Goal: Task Accomplishment & Management: Manage account settings

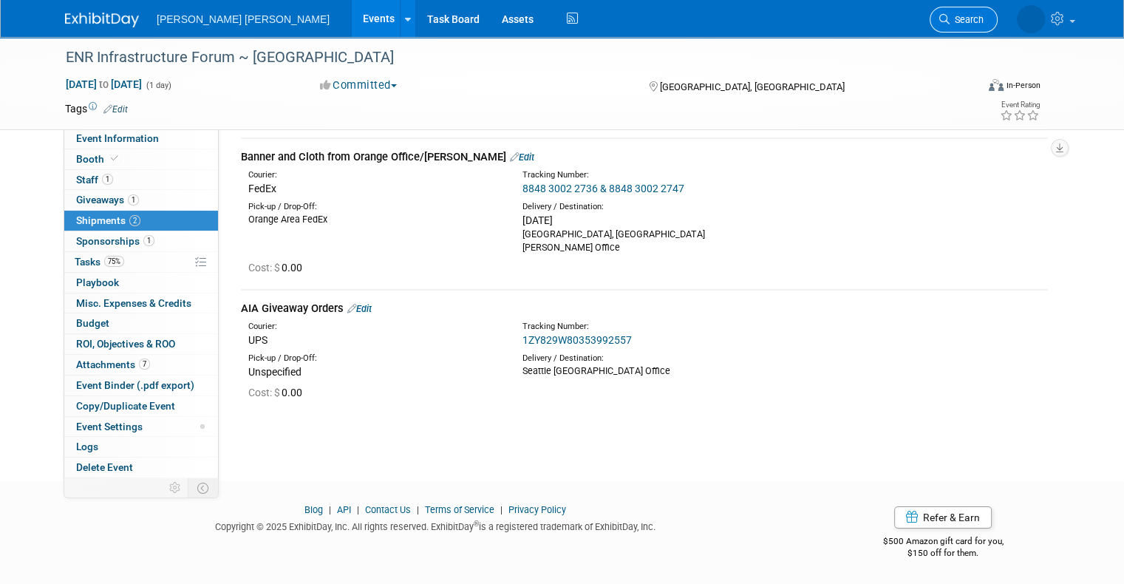
click at [976, 30] on link "Search" at bounding box center [964, 20] width 68 height 26
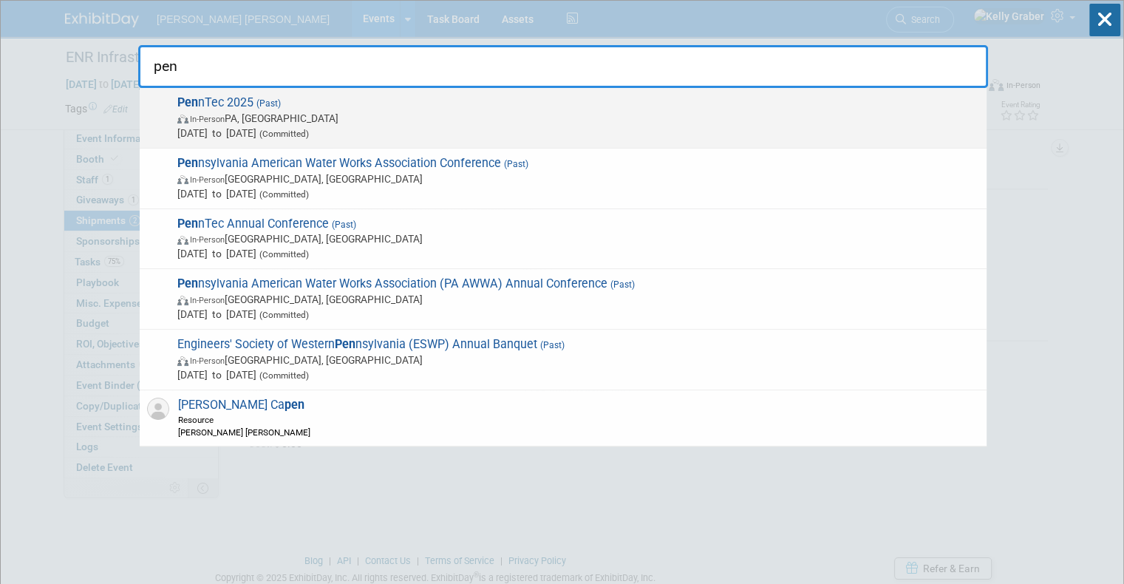
type input "pen"
click at [444, 129] on span "Jun 22, 2025 to Jun 25, 2025 (Committed)" at bounding box center [578, 133] width 802 height 15
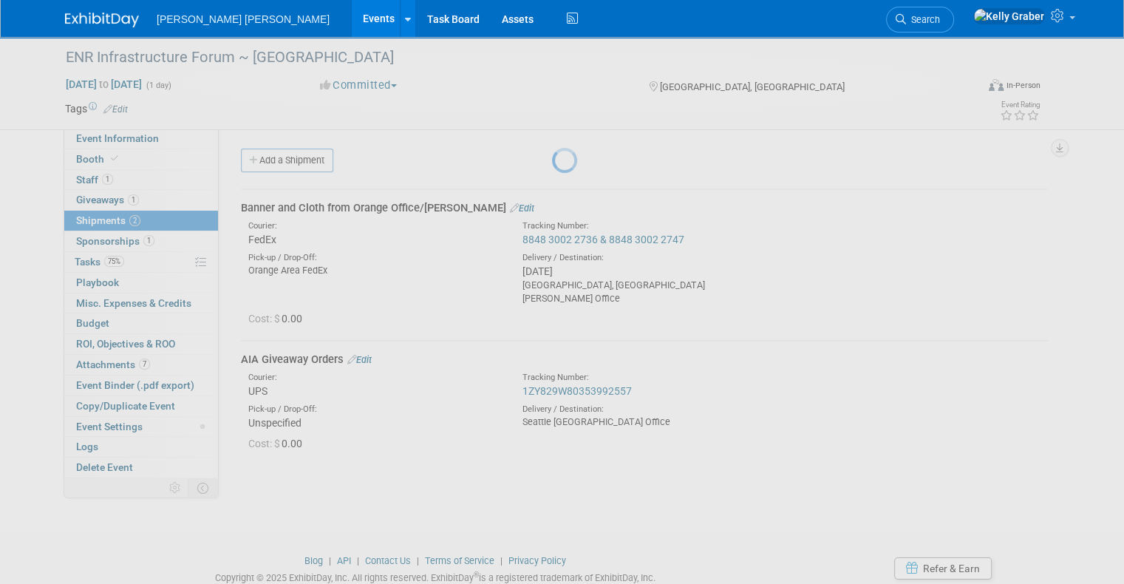
click at [552, 129] on div at bounding box center [562, 292] width 21 height 584
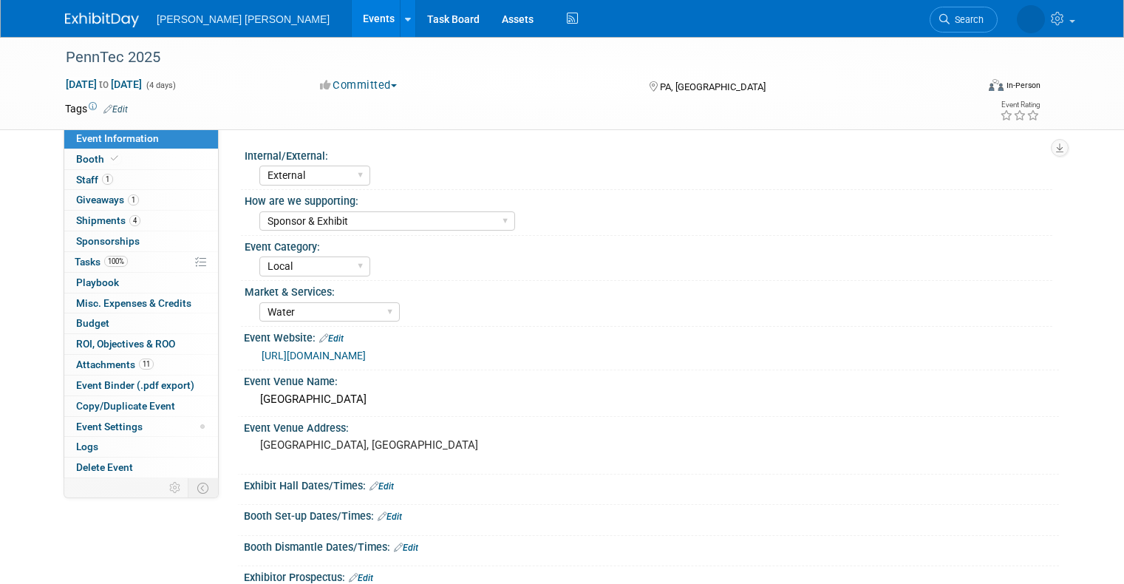
select select "External"
select select "Sponsor & Exhibit"
select select "Local"
select select "Water"
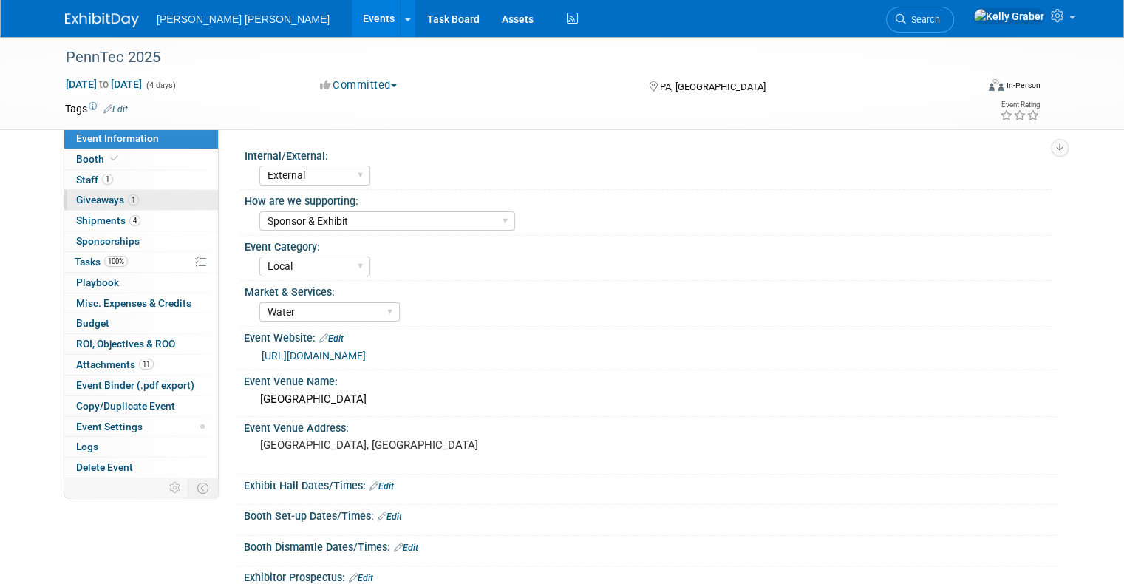
click at [84, 202] on span "Giveaways 1" at bounding box center [107, 200] width 63 height 12
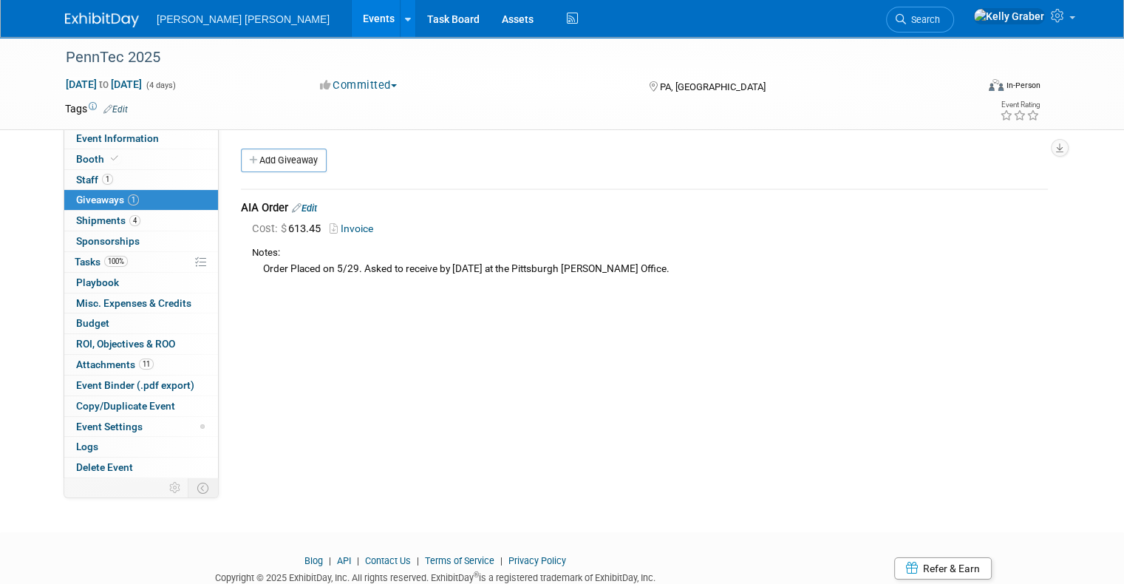
click at [342, 224] on link "Invoice" at bounding box center [355, 228] width 50 height 12
click at [940, 22] on span "Search" at bounding box center [923, 19] width 34 height 11
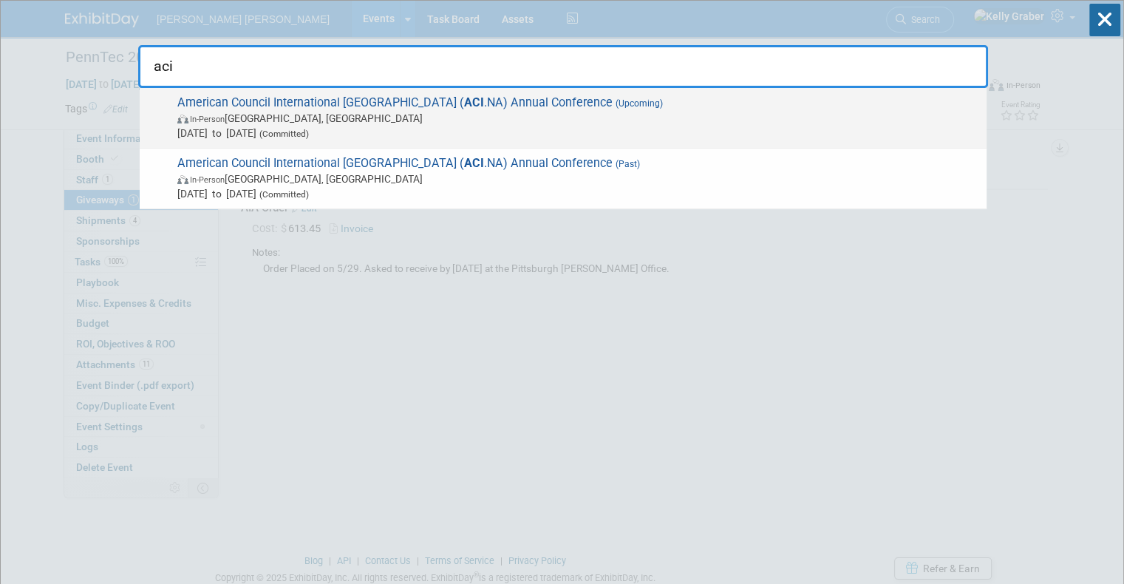
type input "aci"
click at [464, 106] on strong "ACI" at bounding box center [474, 102] width 20 height 14
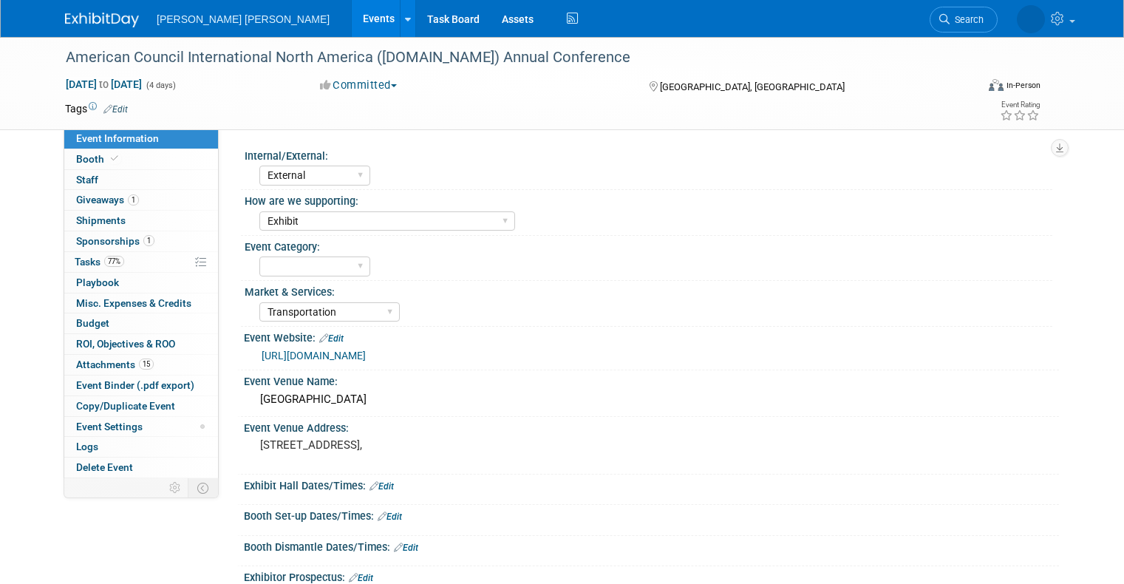
select select "External"
select select "Exhibit"
select select "Transportation"
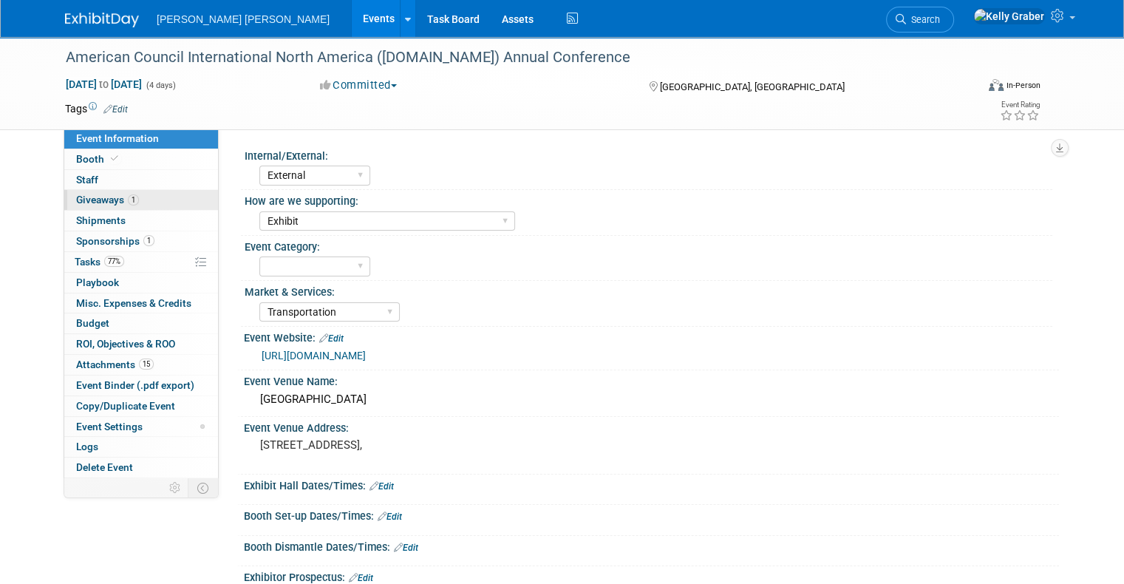
click at [90, 200] on span "Giveaways 1" at bounding box center [107, 200] width 63 height 12
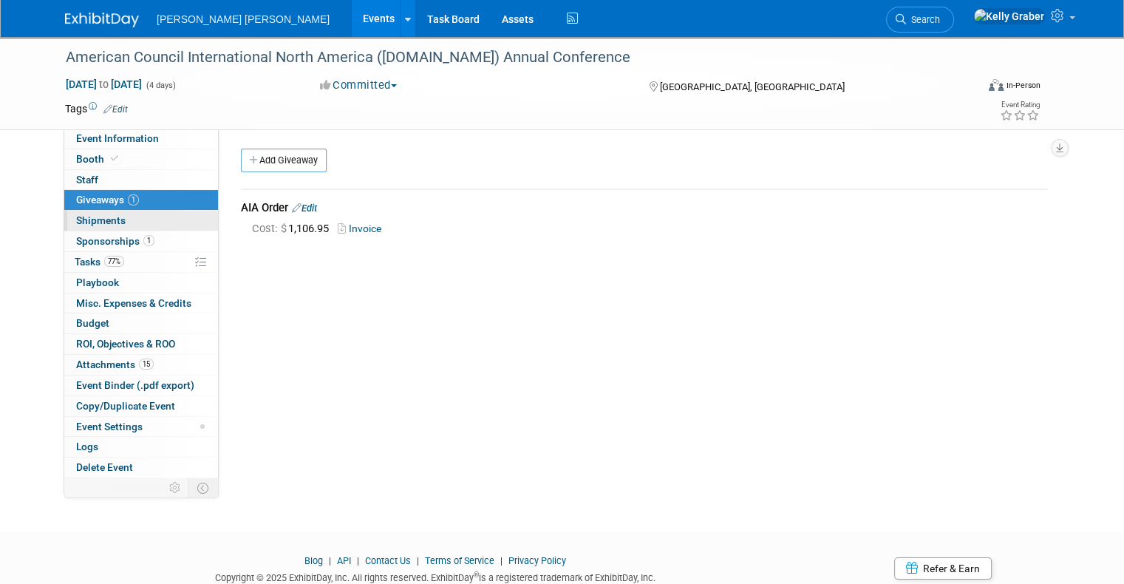
click at [85, 217] on span "Shipments 0" at bounding box center [101, 220] width 50 height 12
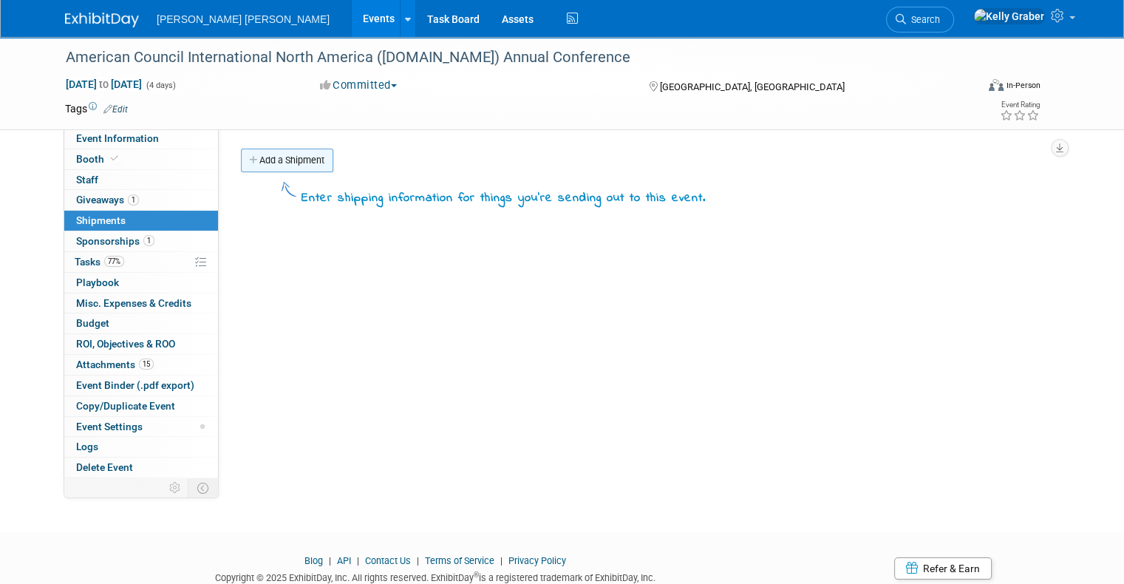
click at [283, 167] on link "Add a Shipment" at bounding box center [287, 161] width 92 height 24
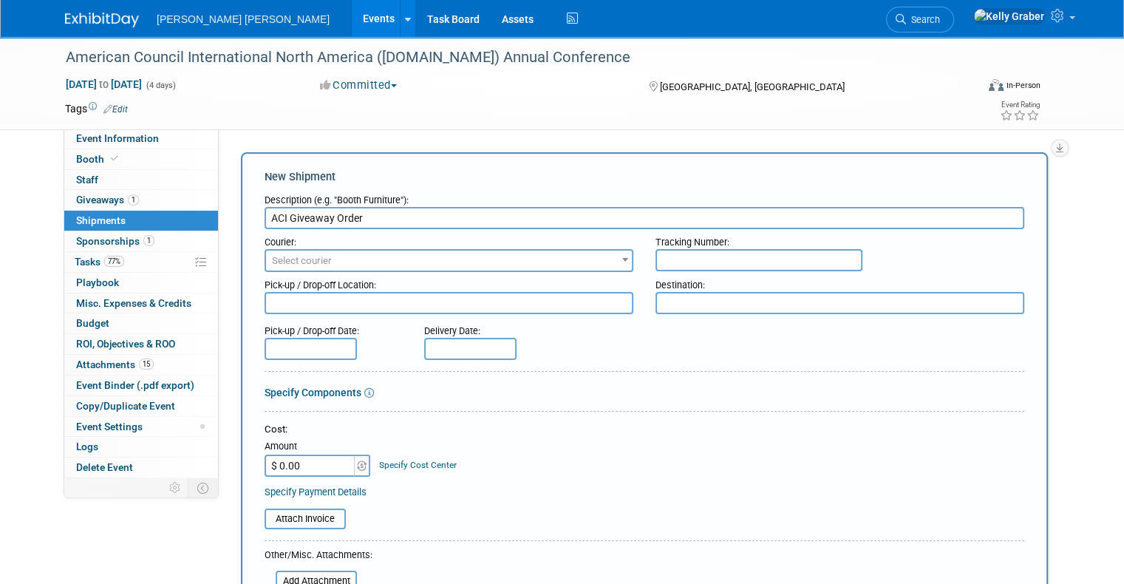
type input "ACI Giveaway Order"
click at [284, 263] on span "Select courier" at bounding box center [302, 260] width 60 height 11
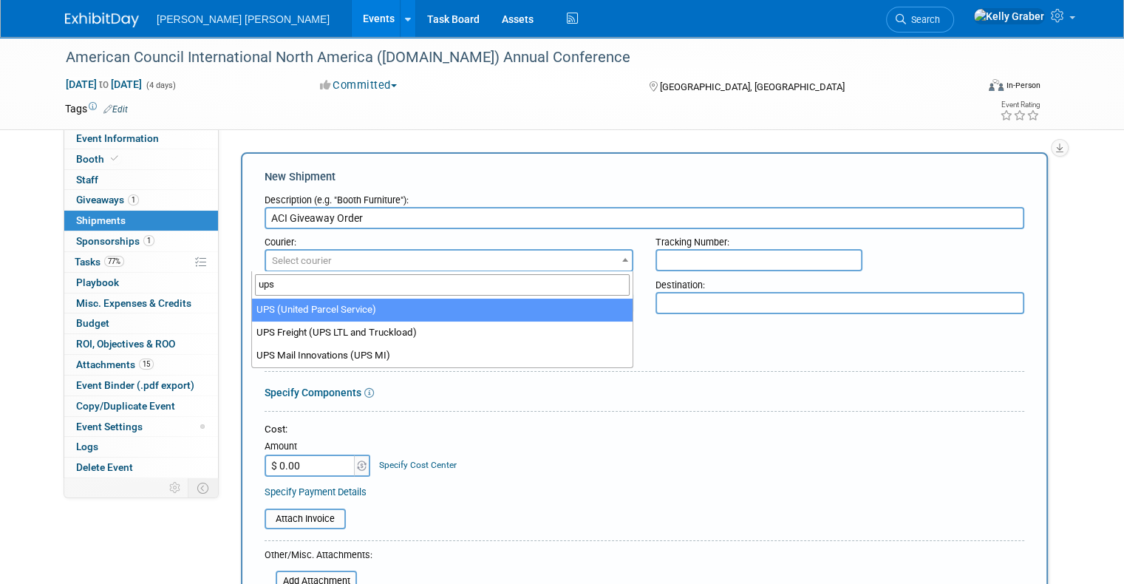
type input "ups"
select select "508"
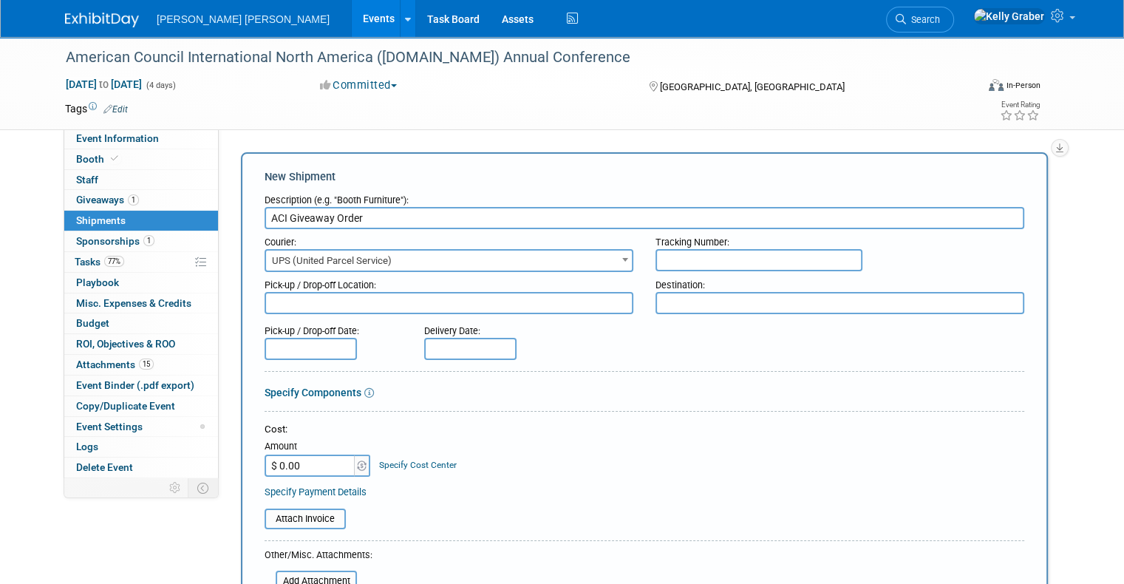
click at [675, 265] on input "text" at bounding box center [759, 260] width 207 height 22
paste input "1ZY829W80354991609"
type input "1ZY829W80354991609"
click at [676, 305] on textarea at bounding box center [840, 303] width 369 height 22
type textarea "[GEOGRAPHIC_DATA], [GEOGRAPHIC_DATA]"
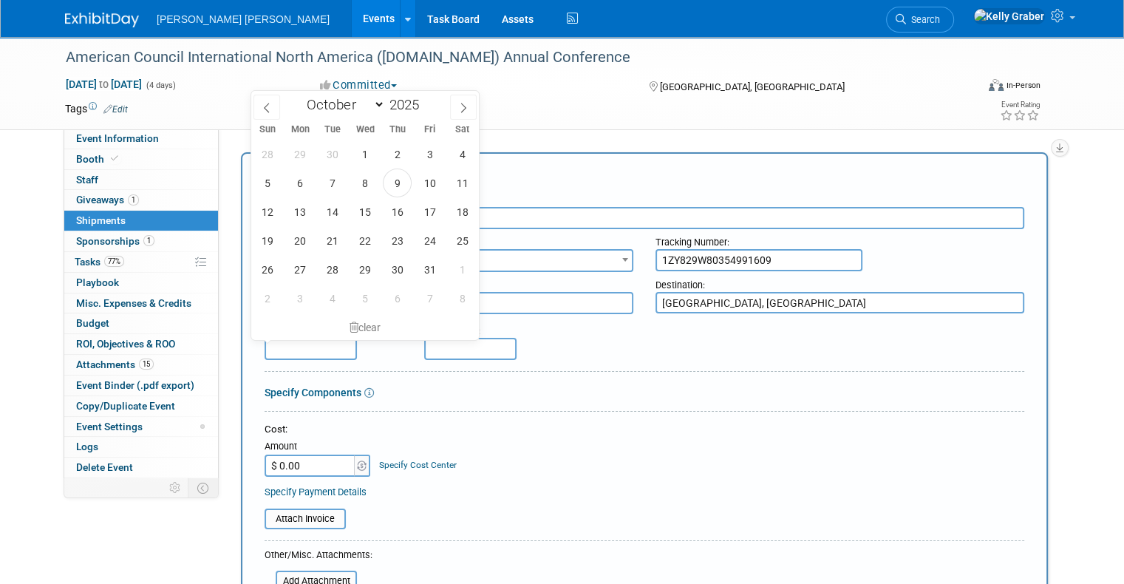
click at [310, 344] on input "text" at bounding box center [311, 349] width 92 height 22
click at [410, 188] on span "9" at bounding box center [397, 183] width 29 height 29
type input "[DATE]"
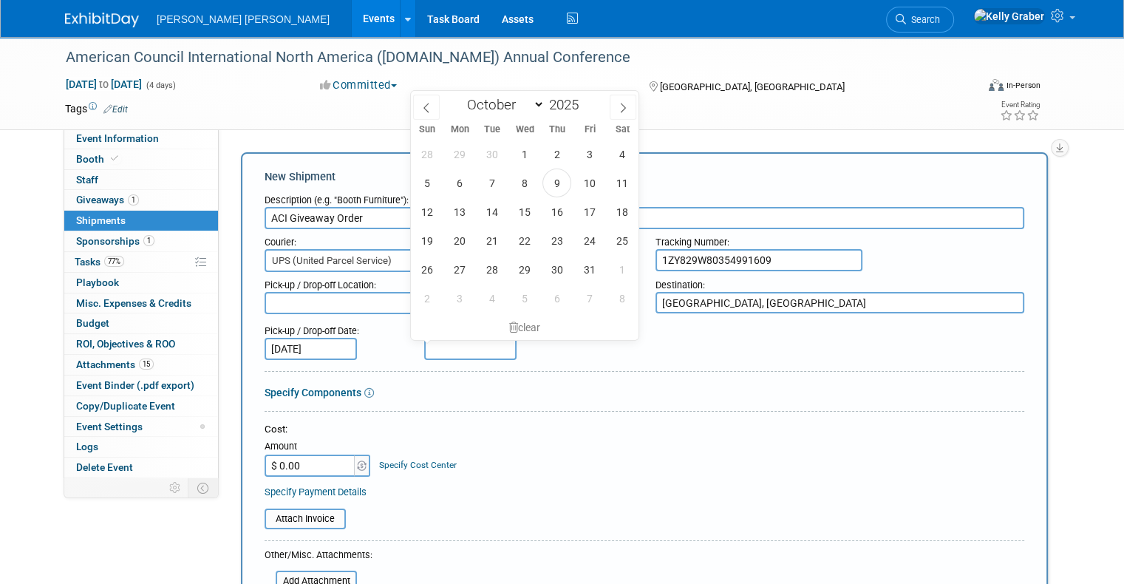
click at [445, 346] on input "text" at bounding box center [470, 349] width 92 height 22
click at [492, 240] on span "21" at bounding box center [492, 240] width 29 height 29
type input "[DATE]"
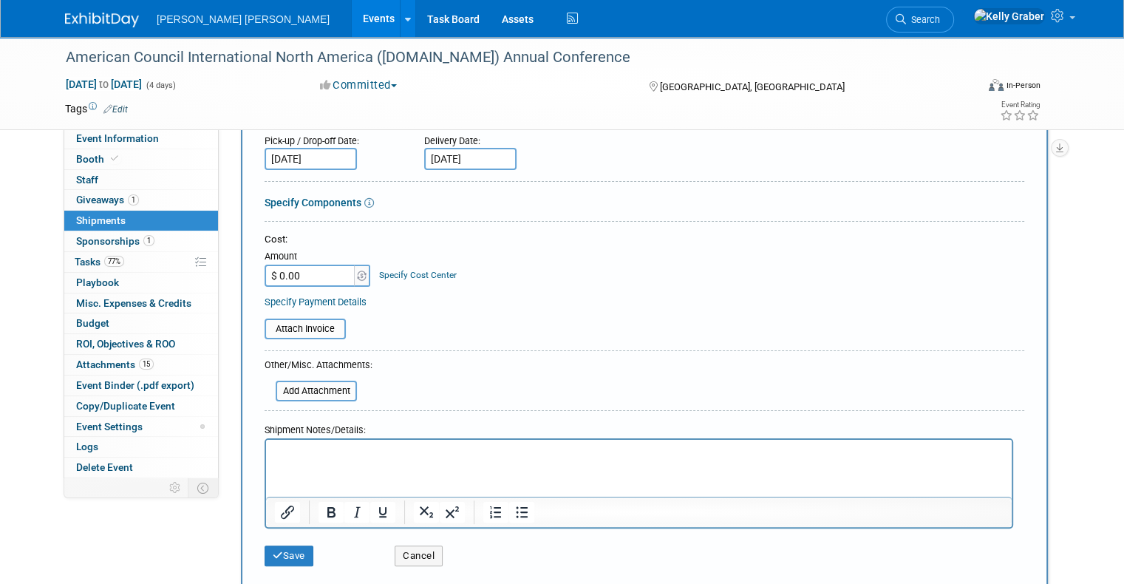
scroll to position [222, 0]
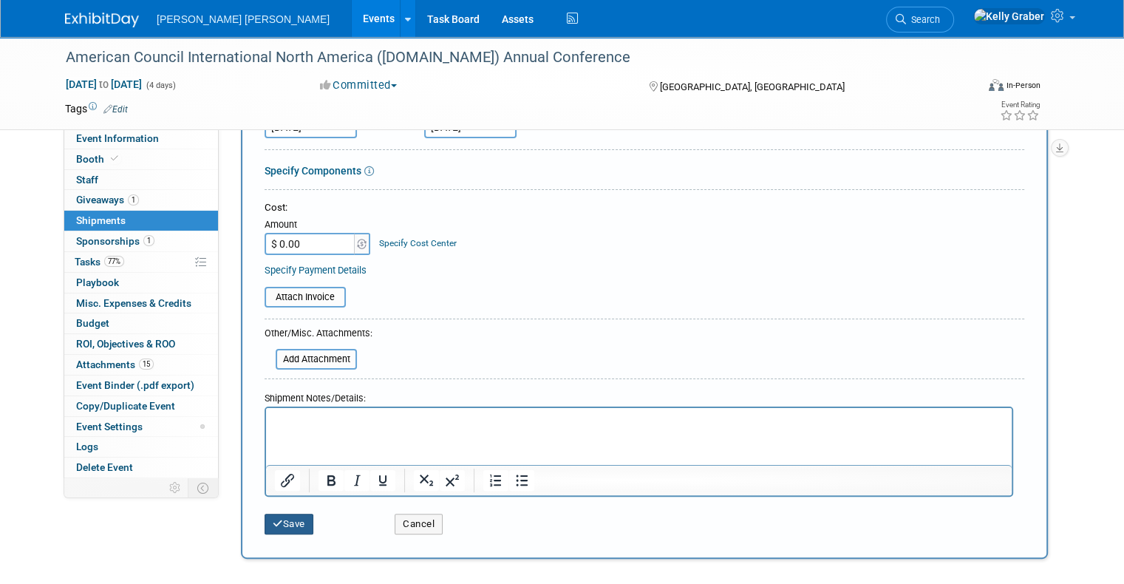
click at [291, 522] on button "Save" at bounding box center [289, 524] width 49 height 21
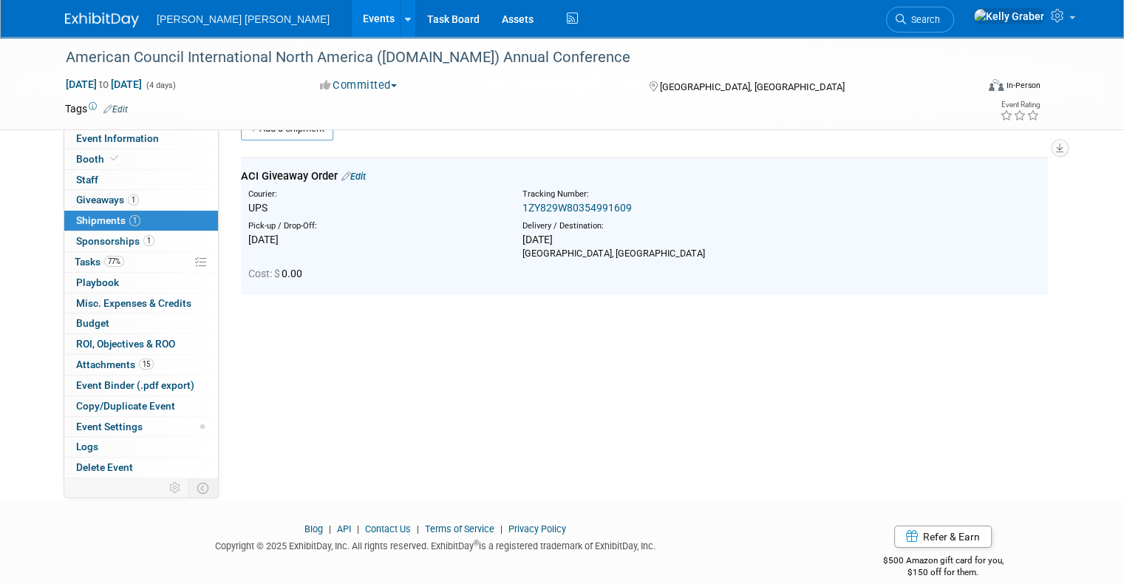
scroll to position [0, 0]
